Goal: Information Seeking & Learning: Learn about a topic

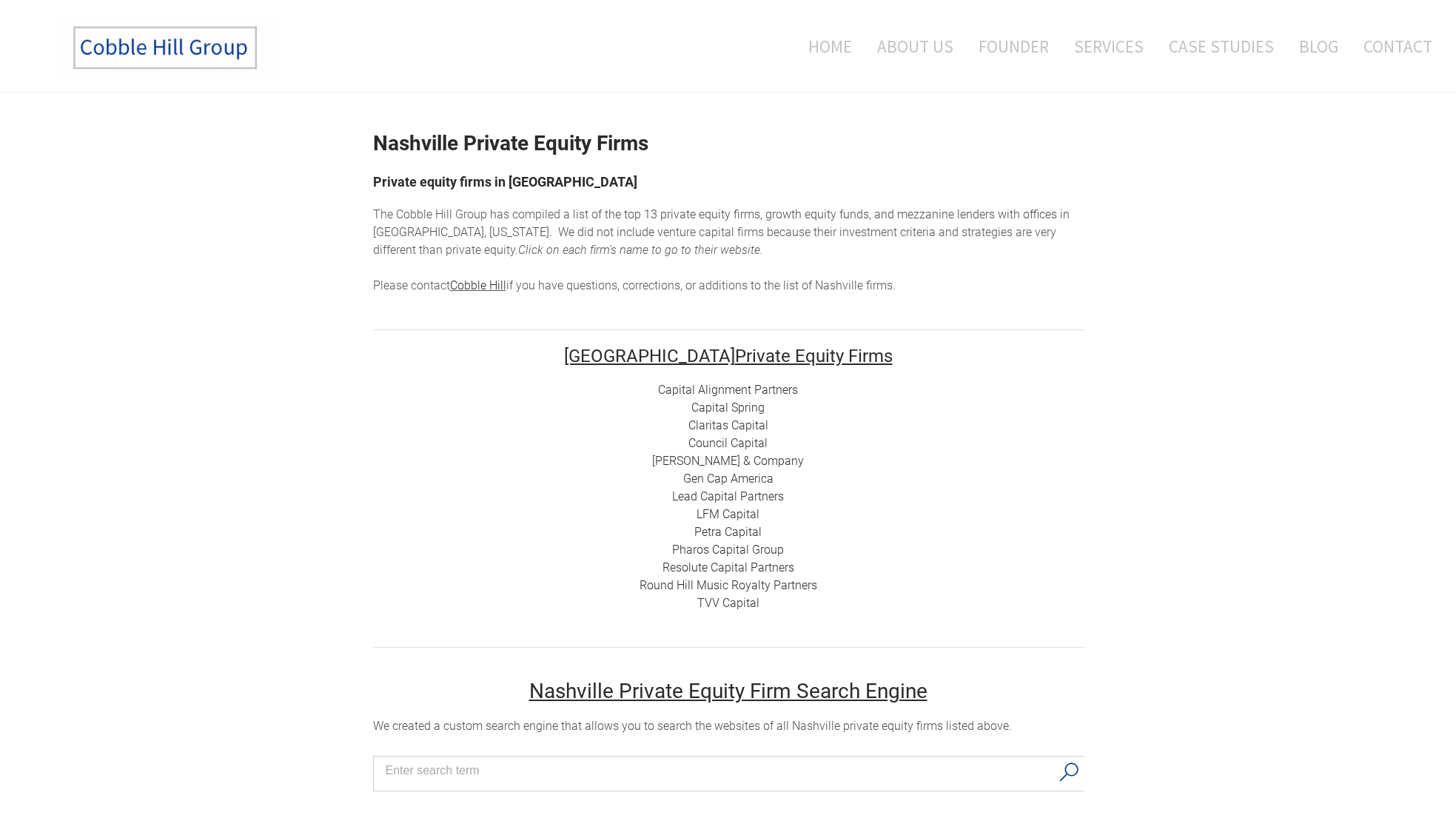
click at [741, 388] on link "Capital Alignment Partners" at bounding box center [728, 389] width 140 height 14
click at [729, 409] on link "Capital Spring" at bounding box center [728, 407] width 73 height 14
click at [737, 429] on link "Claritas Capital" at bounding box center [728, 425] width 80 height 14
click at [746, 445] on link "Council Capital" at bounding box center [728, 443] width 79 height 14
click at [764, 462] on link "[PERSON_NAME] & Company" at bounding box center [728, 460] width 152 height 14
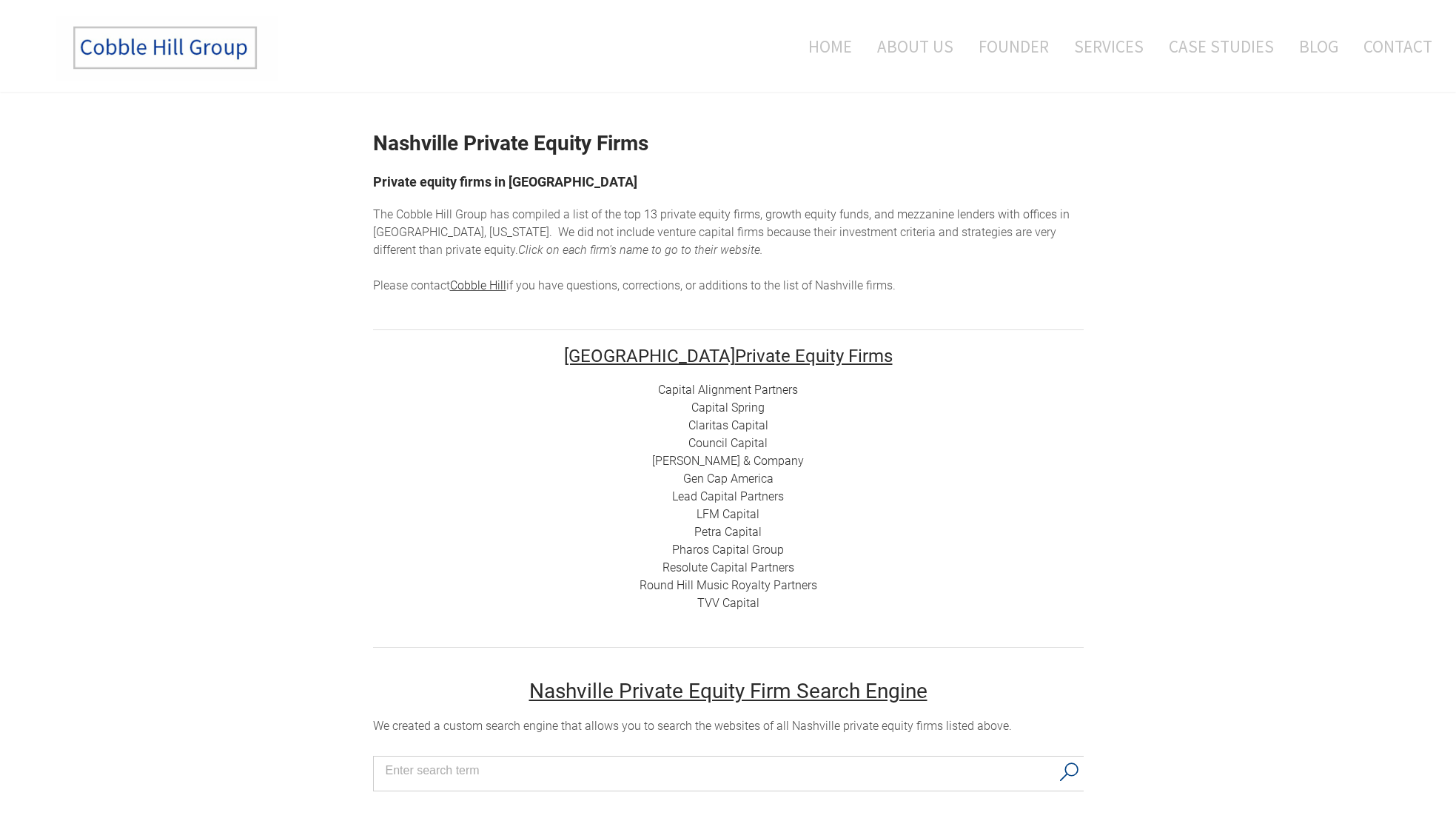
click at [760, 479] on link "Gen Cap America" at bounding box center [728, 478] width 91 height 14
click at [728, 500] on link "Lead Capital Partners" at bounding box center [728, 496] width 111 height 14
click at [728, 513] on link "LFM Capital" at bounding box center [728, 513] width 63 height 14
click at [737, 530] on link "Petra Capital" at bounding box center [728, 531] width 67 height 14
click at [766, 548] on link "Pharos Capital Group" at bounding box center [728, 549] width 111 height 14
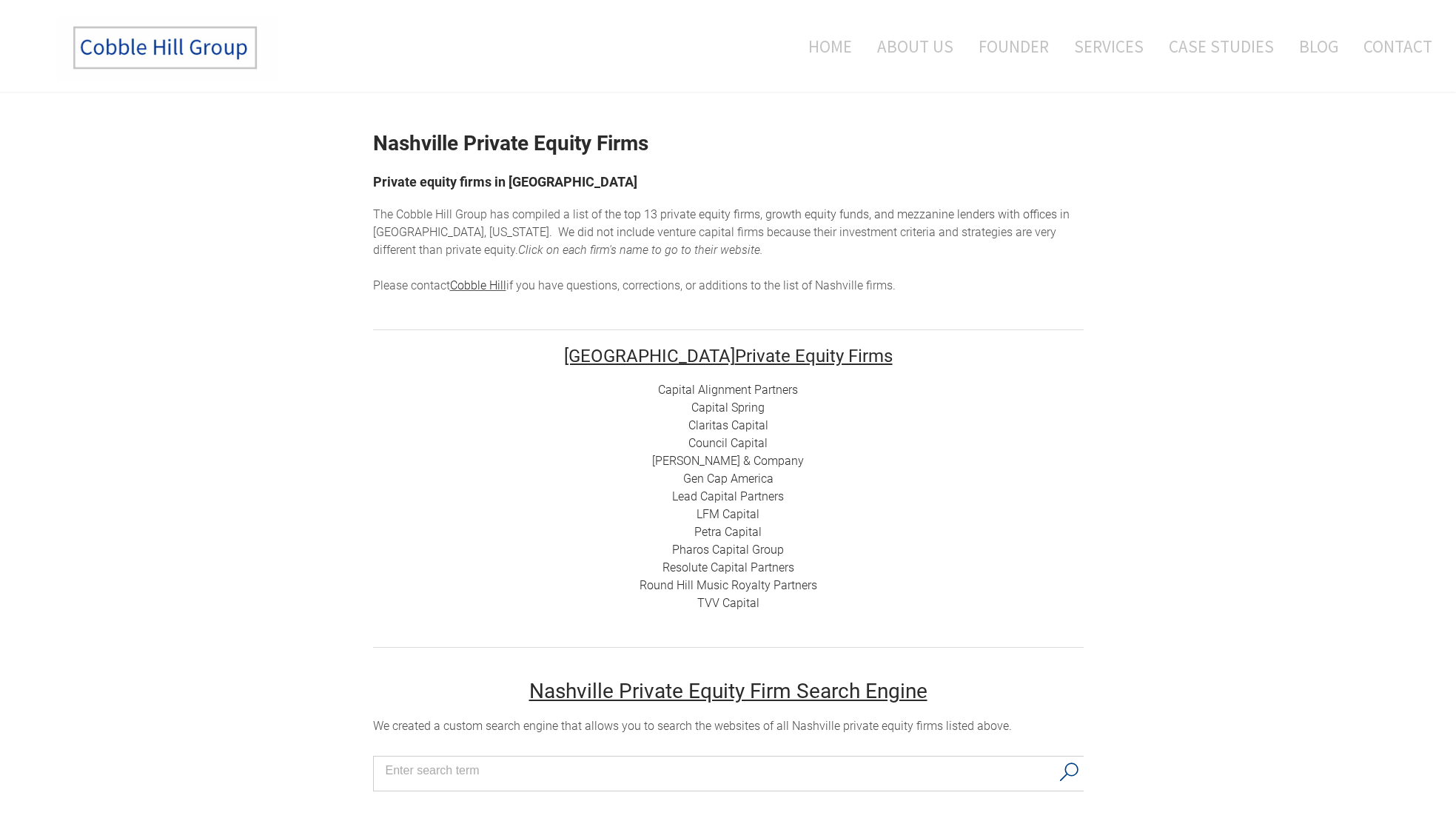
click at [763, 564] on link "Resolute Capital Partners" at bounding box center [728, 567] width 132 height 14
click at [767, 582] on link "Round Hill Music Royalty Partners" at bounding box center [728, 585] width 177 height 14
click at [718, 605] on link "TVV Capital" at bounding box center [728, 603] width 62 height 14
